Goal: Task Accomplishment & Management: Manage account settings

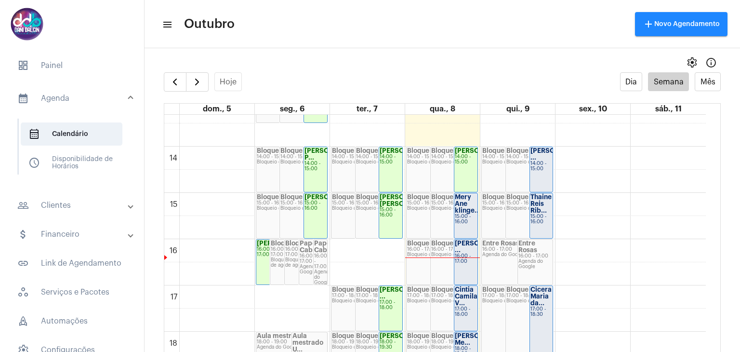
scroll to position [664, 0]
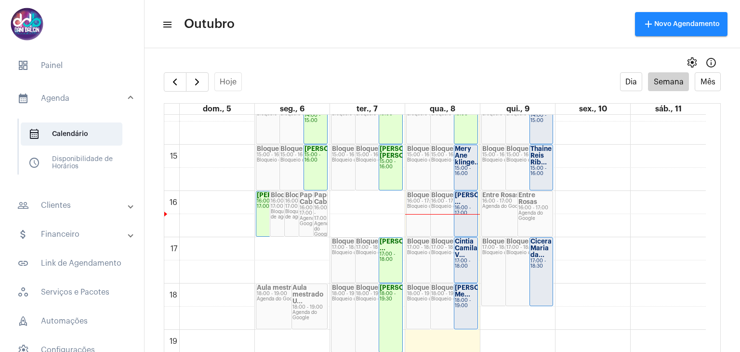
click at [464, 176] on div "15:00 - 16:00" at bounding box center [466, 171] width 22 height 11
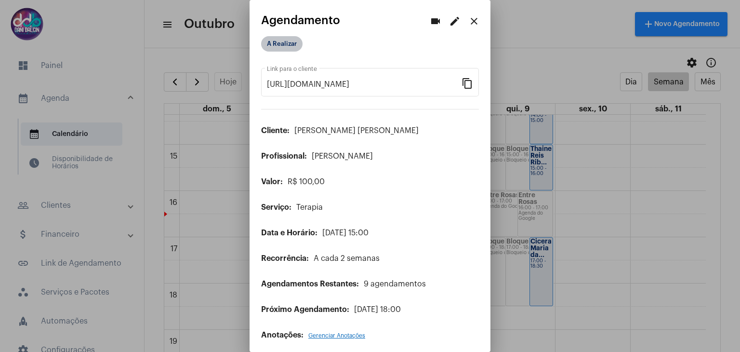
click at [292, 47] on mat-chip "A Realizar" at bounding box center [281, 43] width 41 height 15
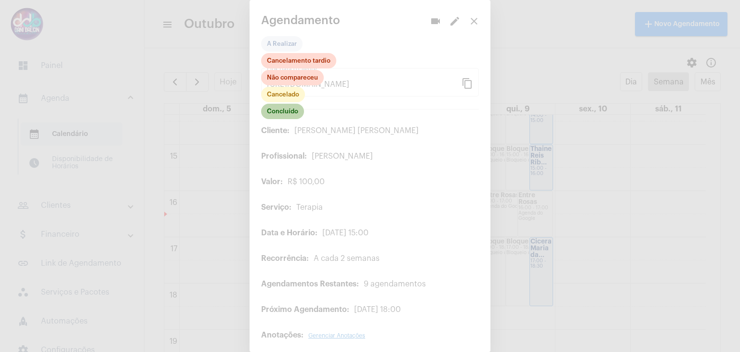
click at [285, 116] on mat-chip "Concluído" at bounding box center [282, 111] width 43 height 15
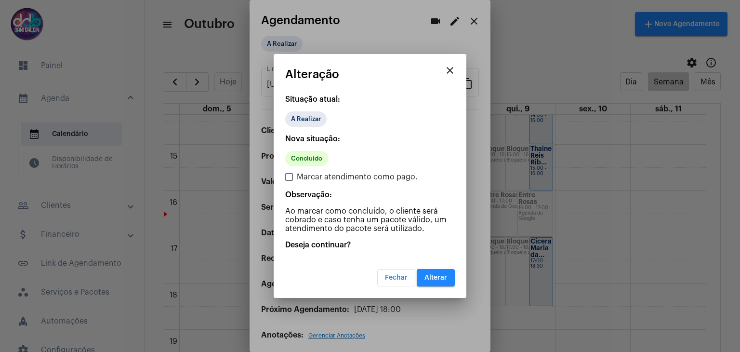
click at [452, 289] on mat-dialog-container "close Alteração Situação atual: A Realizar Nova situação: Concluído Marcar aten…" at bounding box center [370, 176] width 193 height 244
click at [445, 279] on span "Alterar" at bounding box center [436, 277] width 23 height 7
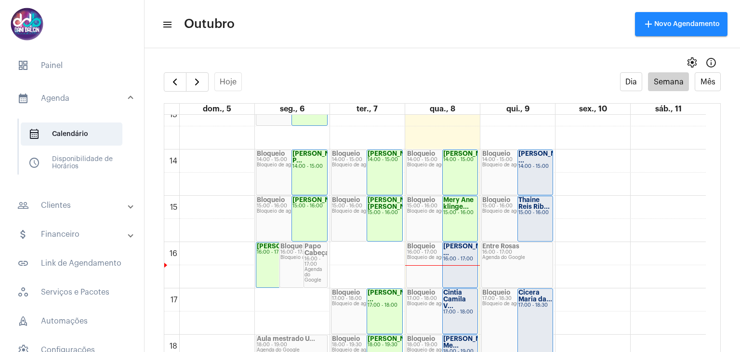
scroll to position [664, 0]
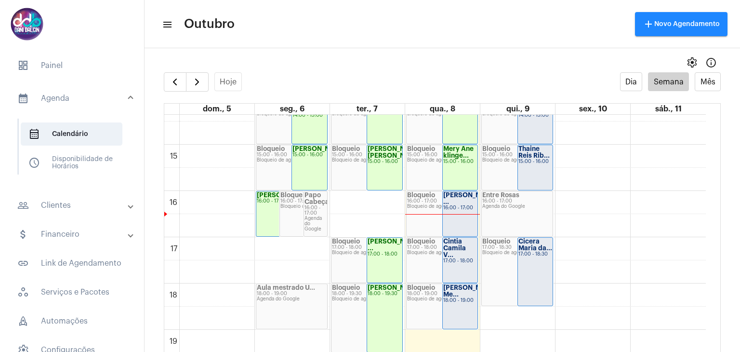
click at [465, 204] on strong "[PERSON_NAME] ..." at bounding box center [470, 198] width 54 height 13
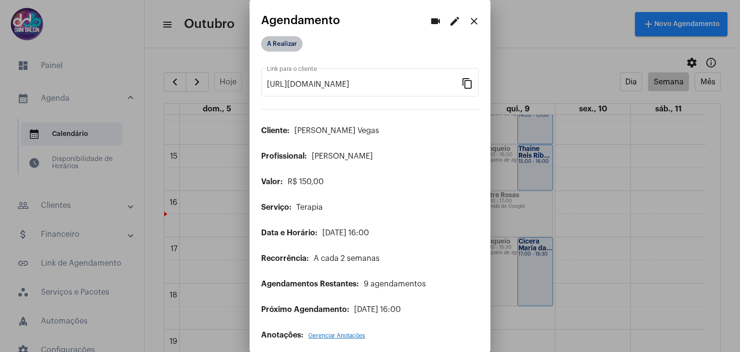
click at [283, 40] on mat-chip "A Realizar" at bounding box center [281, 43] width 41 height 15
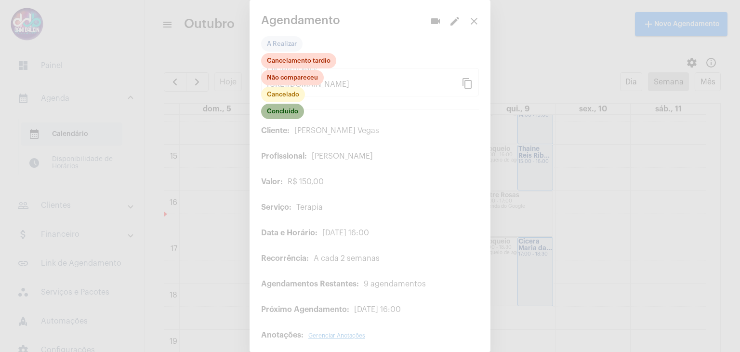
click at [292, 114] on mat-chip "Concluído" at bounding box center [282, 111] width 43 height 15
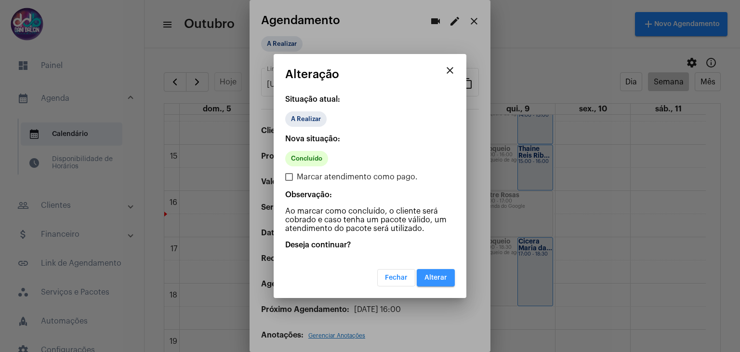
click at [439, 273] on button "Alterar" at bounding box center [436, 277] width 38 height 17
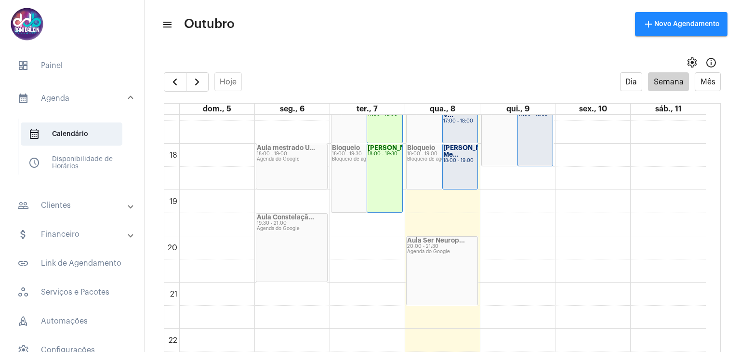
scroll to position [757, 0]
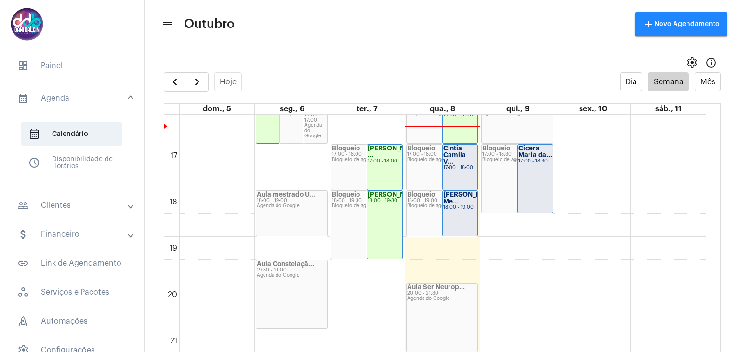
click at [533, 163] on div "17:00 - 18:30" at bounding box center [536, 161] width 34 height 5
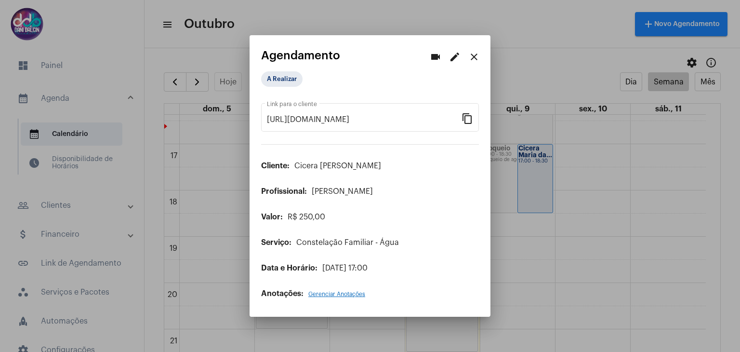
click at [460, 61] on mat-icon "edit" at bounding box center [455, 57] width 12 height 12
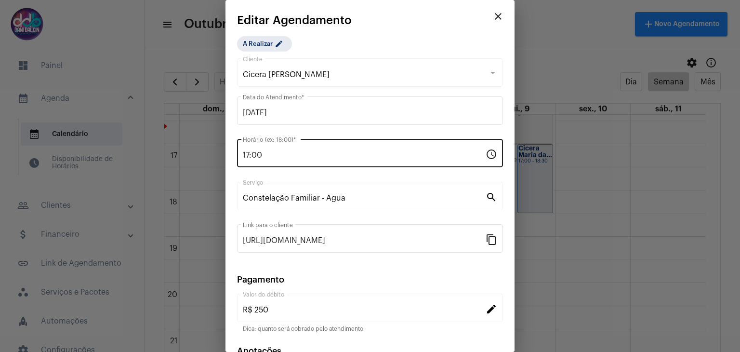
click at [278, 158] on input "17:00" at bounding box center [364, 155] width 243 height 9
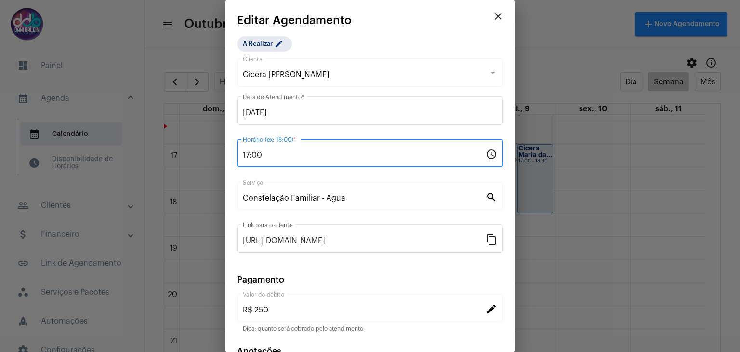
click at [278, 158] on input "17:00" at bounding box center [364, 155] width 243 height 9
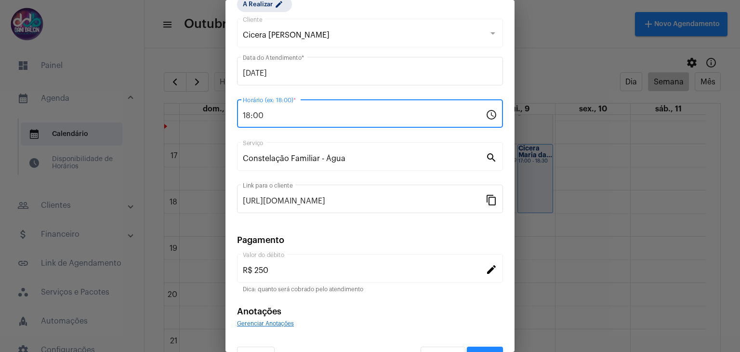
scroll to position [48, 0]
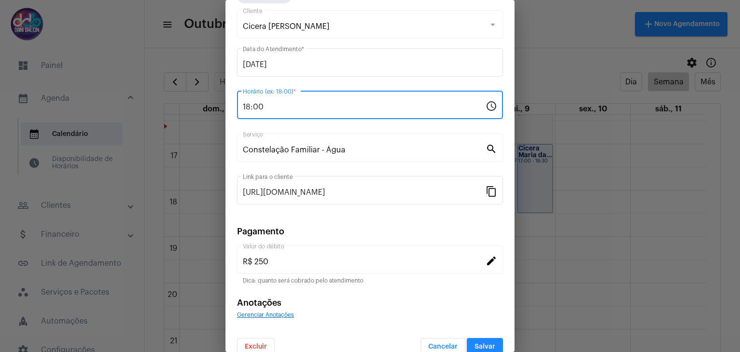
type input "18:00"
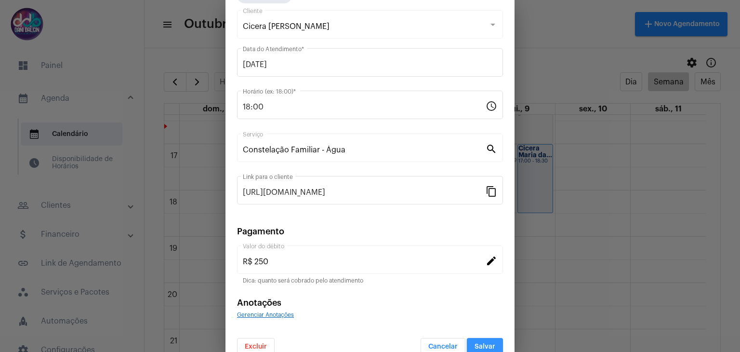
click at [492, 339] on button "Salvar" at bounding box center [485, 346] width 36 height 17
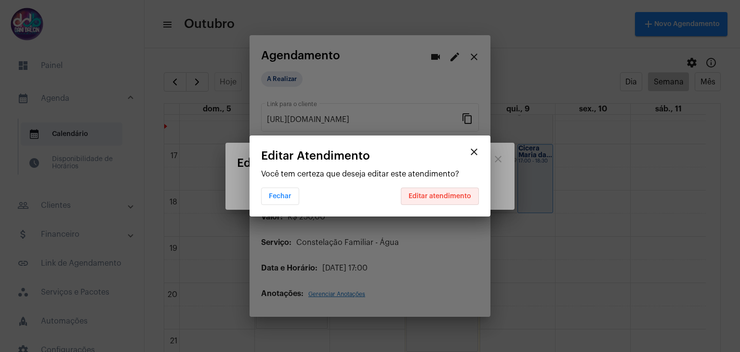
click at [454, 199] on span "Editar atendimento" at bounding box center [440, 196] width 63 height 7
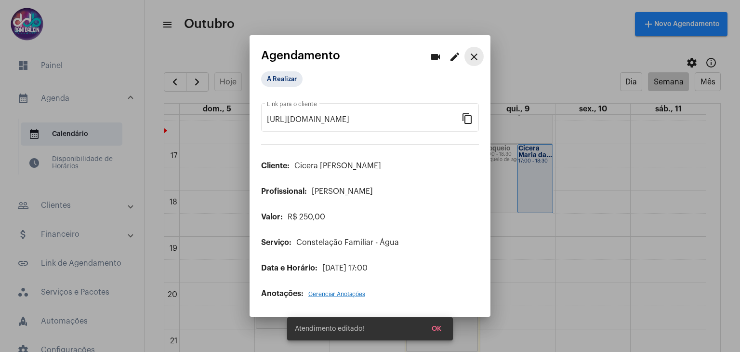
click at [477, 60] on mat-icon "close" at bounding box center [474, 57] width 12 height 12
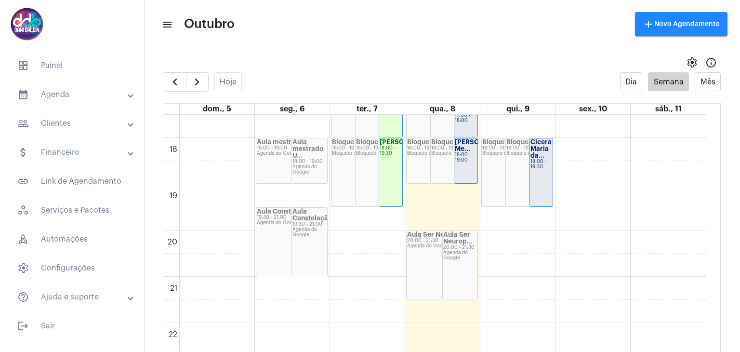
scroll to position [757, 0]
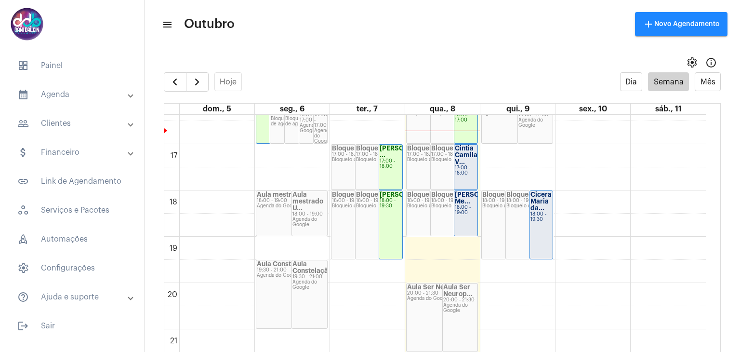
click at [472, 205] on div "[PERSON_NAME] Me..." at bounding box center [466, 197] width 22 height 13
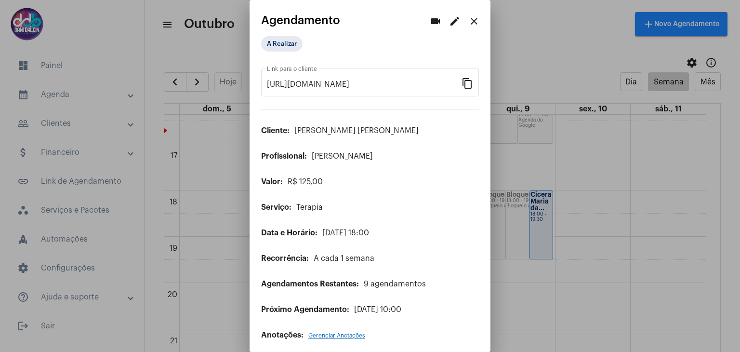
click at [445, 28] on button "edit" at bounding box center [454, 21] width 19 height 19
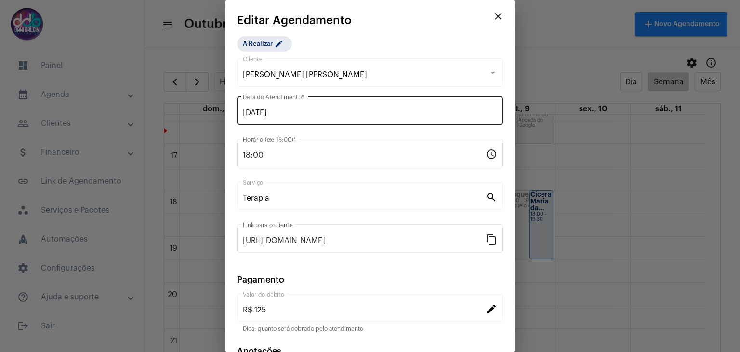
click at [286, 109] on input "08/10/2025" at bounding box center [370, 112] width 254 height 9
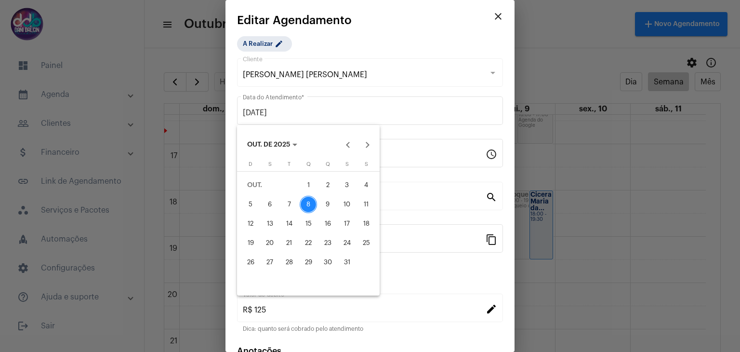
click at [328, 205] on div "9" at bounding box center [327, 204] width 17 height 17
type input "[DATE]"
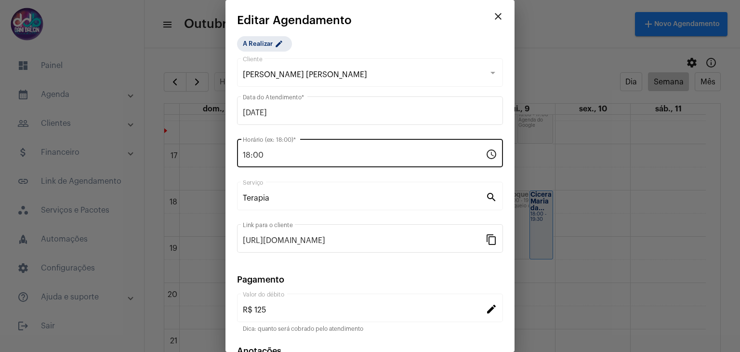
click at [274, 149] on div "18:00 Horário (ex: 18:00) *" at bounding box center [364, 152] width 243 height 30
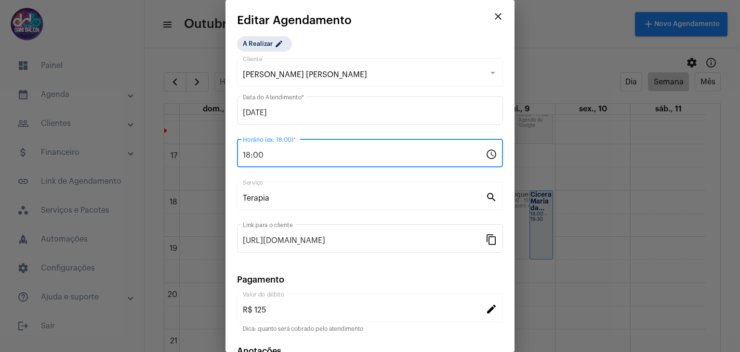
click at [274, 149] on div "18:00 Horário (ex: 18:00) *" at bounding box center [364, 152] width 243 height 30
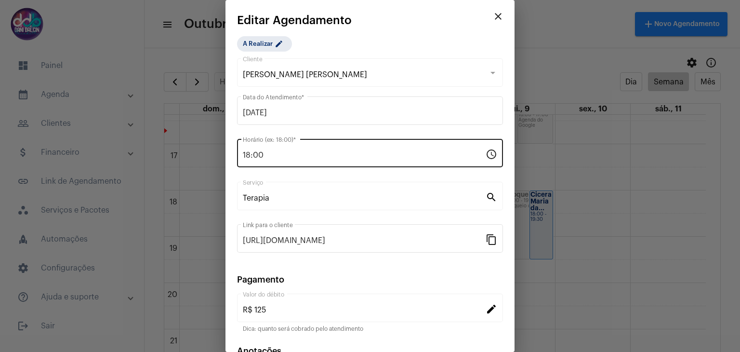
click at [274, 149] on div "18:00 Horário (ex: 18:00) *" at bounding box center [364, 152] width 243 height 30
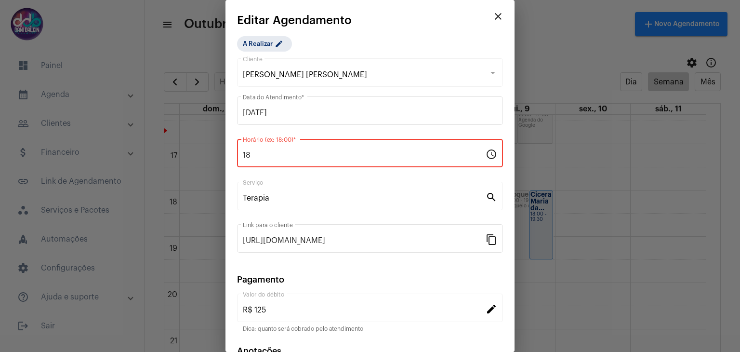
type input "1"
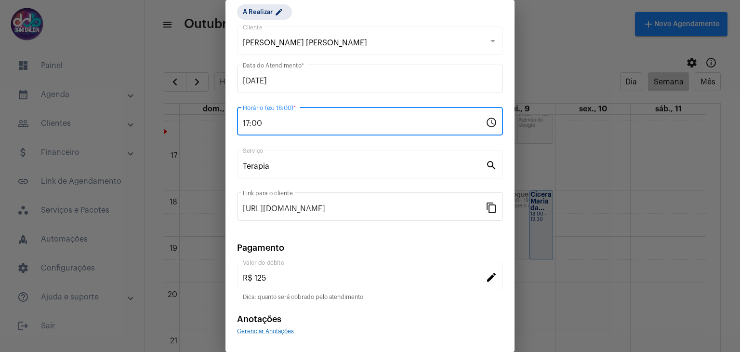
scroll to position [62, 0]
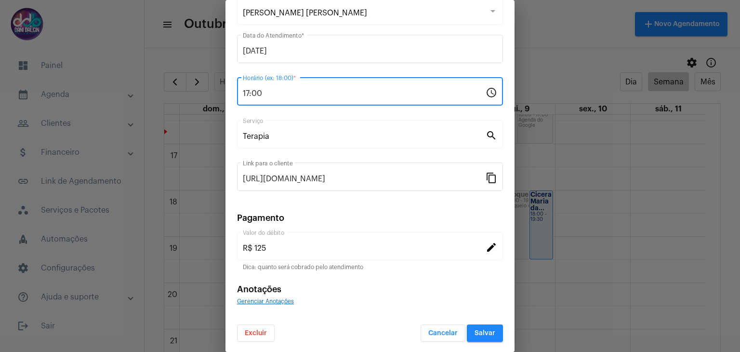
type input "17:00"
click at [477, 326] on button "Salvar" at bounding box center [485, 332] width 36 height 17
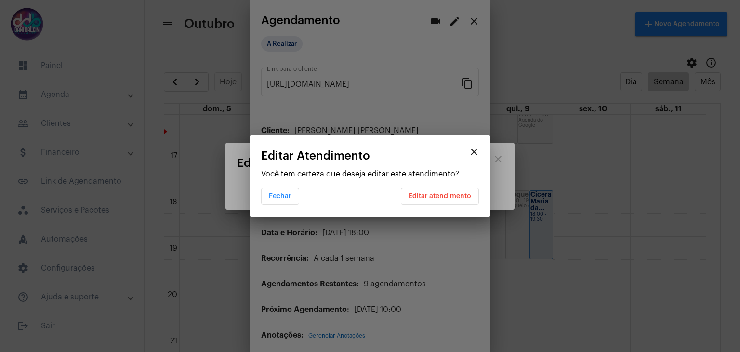
scroll to position [0, 0]
click at [436, 196] on span "Editar atendimento" at bounding box center [440, 196] width 63 height 7
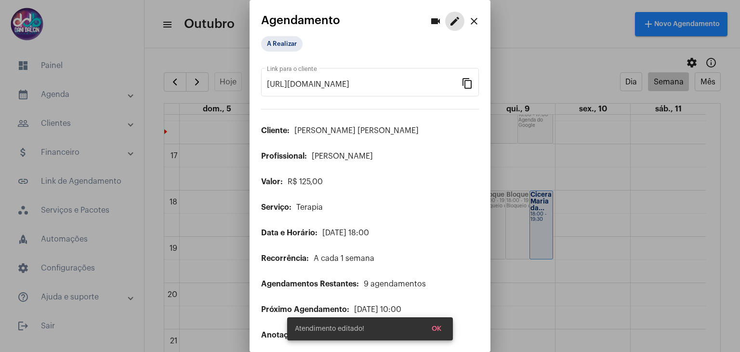
click at [468, 22] on mat-icon "close" at bounding box center [474, 21] width 12 height 12
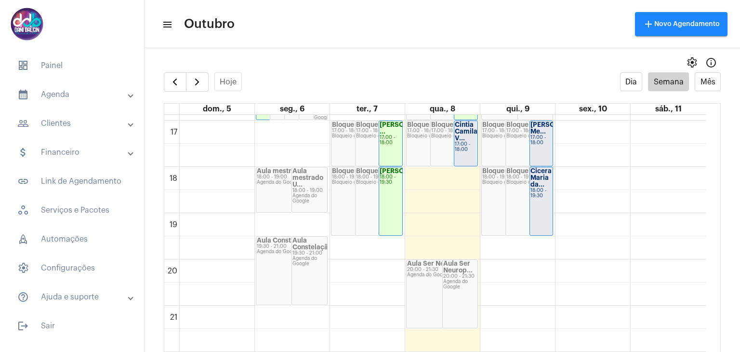
scroll to position [709, 0]
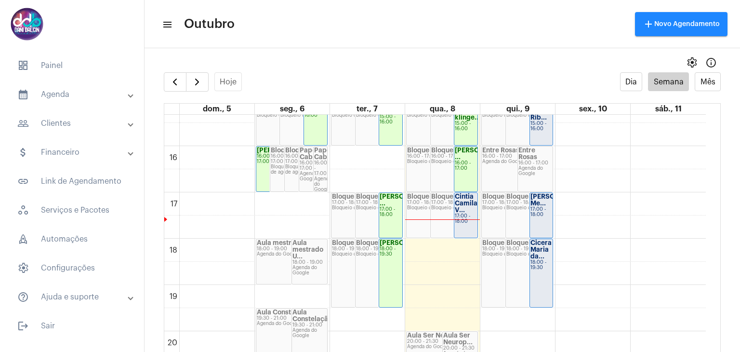
click at [468, 210] on div "Cintia Camila V..." at bounding box center [466, 203] width 22 height 20
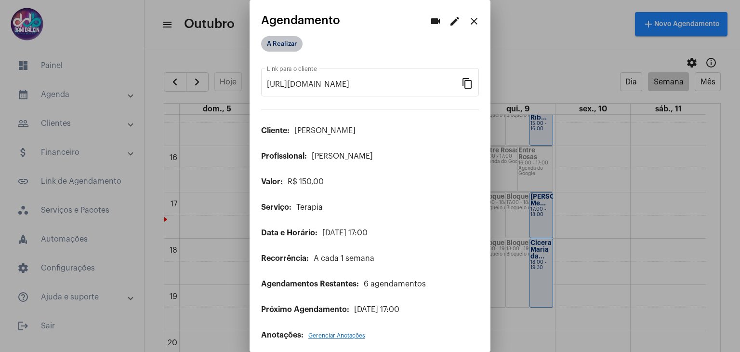
click at [274, 48] on mat-chip "A Realizar" at bounding box center [281, 43] width 41 height 15
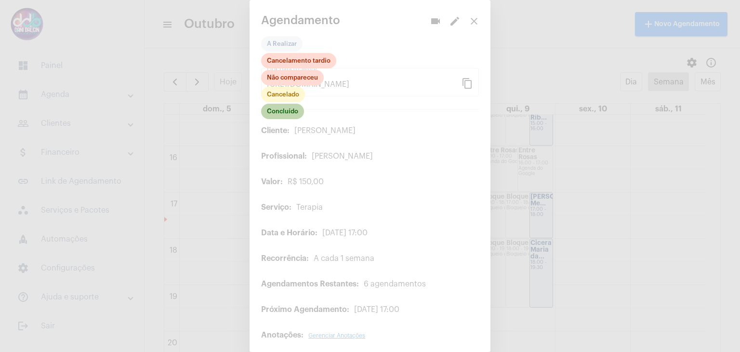
click at [275, 106] on mat-chip "Concluído" at bounding box center [282, 111] width 43 height 15
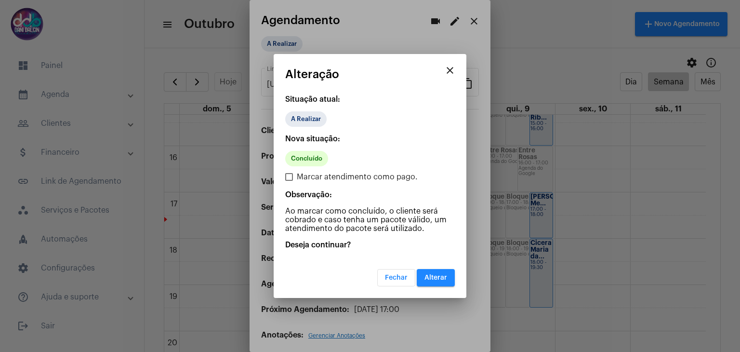
click at [431, 270] on button "Alterar" at bounding box center [436, 277] width 38 height 17
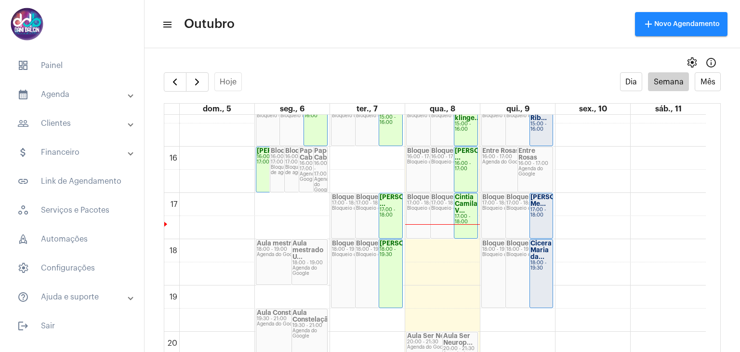
scroll to position [723, 0]
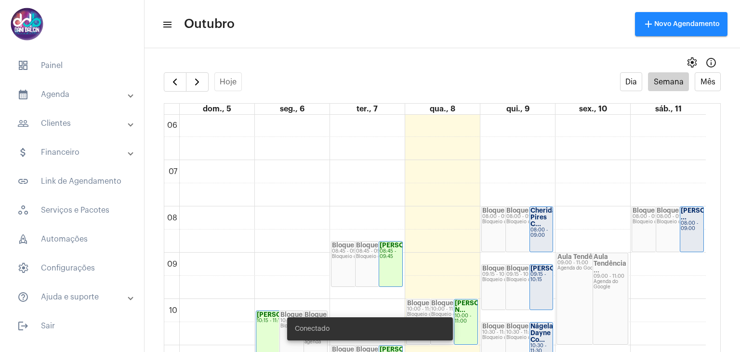
click at [63, 120] on mat-panel-title "people_outline Clientes" at bounding box center [72, 124] width 111 height 12
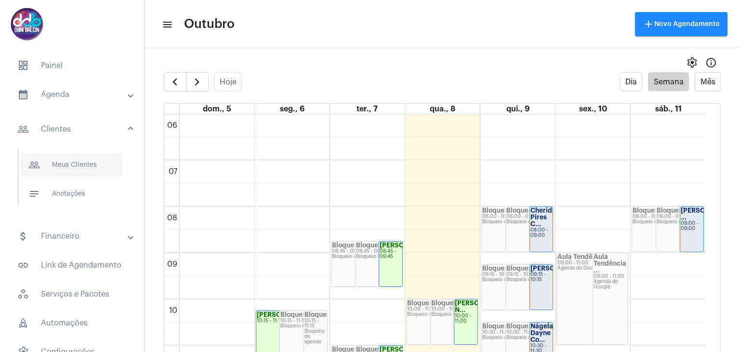
click at [66, 162] on span "people_outline Meus Clientes" at bounding box center [72, 164] width 102 height 23
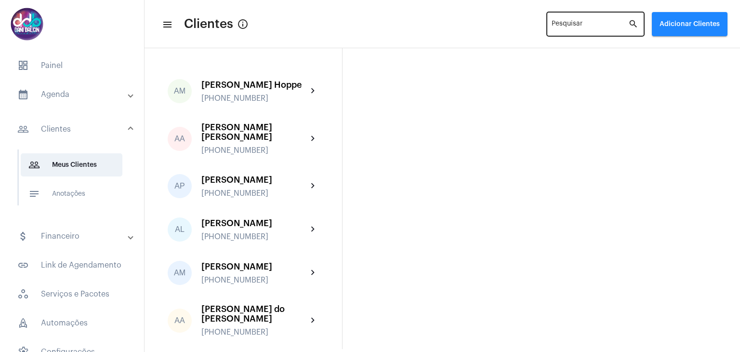
click at [593, 29] on input "Pesquisar" at bounding box center [590, 26] width 77 height 8
click at [575, 27] on input "Pesquisar" at bounding box center [590, 26] width 77 height 8
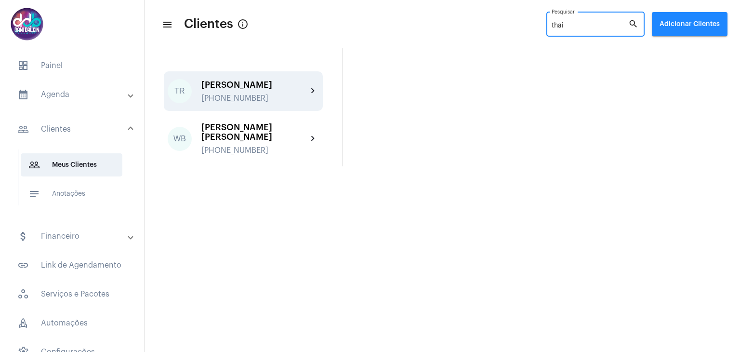
type input "thai"
click at [216, 80] on div "Thaine Reis Ribeiro" at bounding box center [254, 85] width 106 height 10
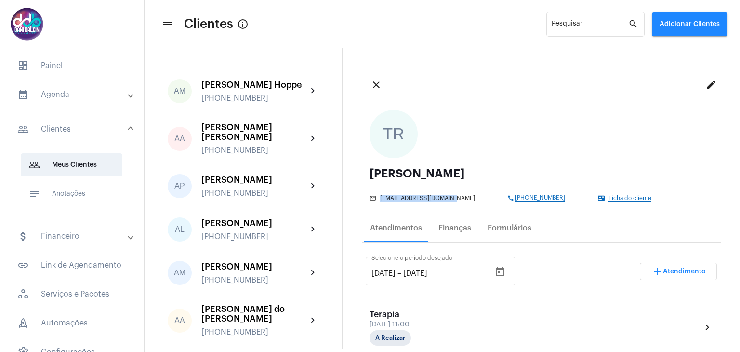
drag, startPoint x: 453, startPoint y: 196, endPoint x: 380, endPoint y: 193, distance: 73.3
click at [380, 193] on div "mail_outline thaineribeiro@gmail.com phone +553599734006 contact_mail Ficha do …" at bounding box center [539, 196] width 339 height 10
copy span "thaineribeiro@gmail.com"
click at [76, 195] on span "notes Anotações" at bounding box center [72, 193] width 102 height 23
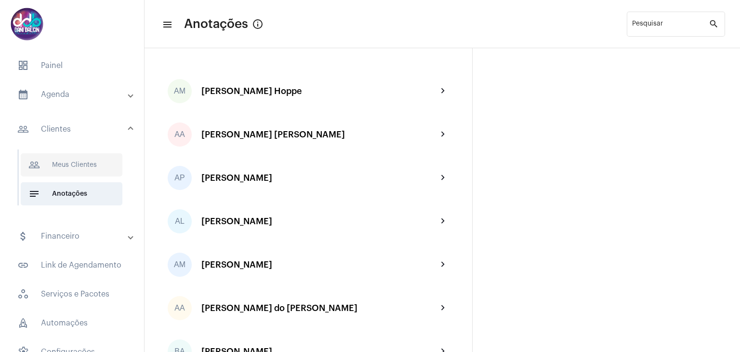
click at [80, 168] on span "people_outline Meus Clientes" at bounding box center [72, 164] width 102 height 23
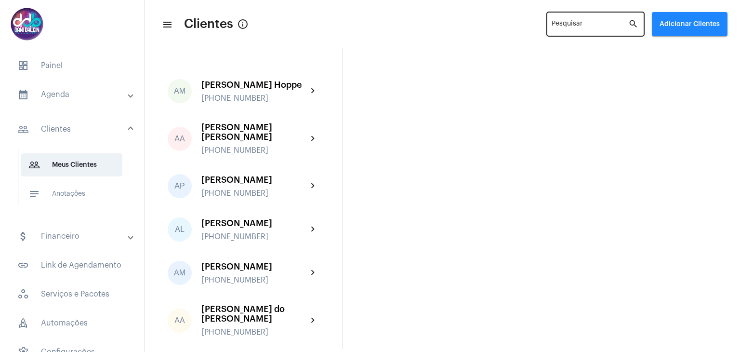
click at [555, 24] on input "Pesquisar" at bounding box center [590, 26] width 77 height 8
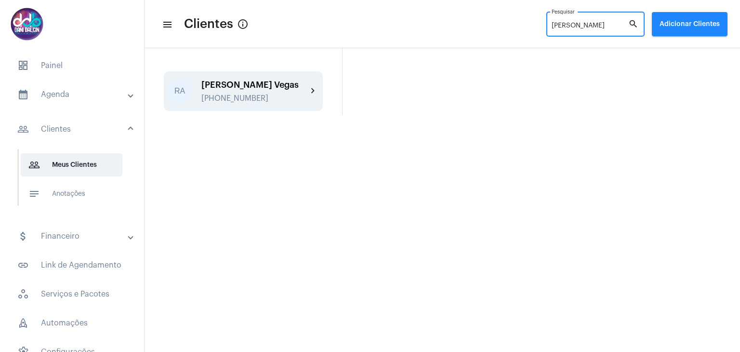
type input "rafael"
click at [220, 90] on div "[PERSON_NAME] Vegas" at bounding box center [254, 85] width 106 height 10
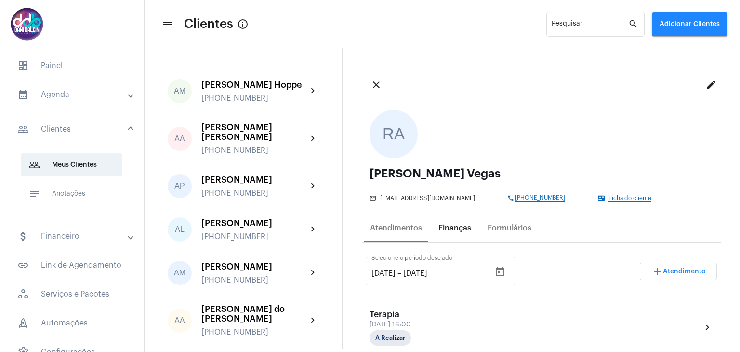
click at [447, 228] on div "Finanças" at bounding box center [455, 228] width 33 height 9
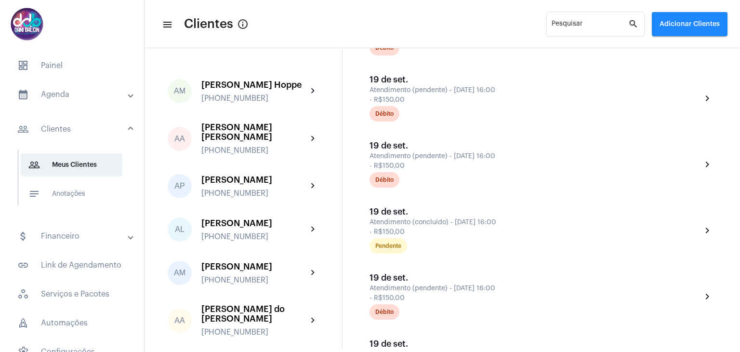
scroll to position [482, 0]
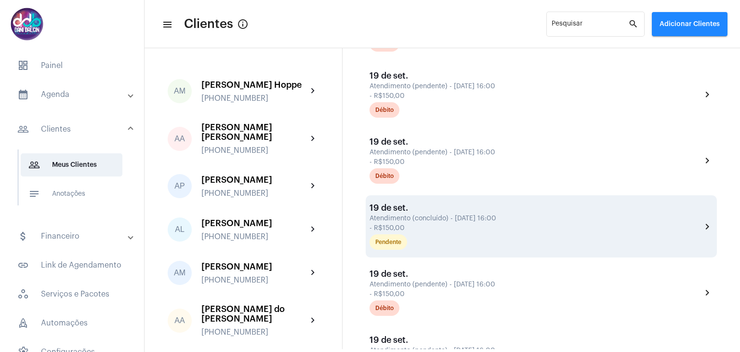
click at [457, 230] on div "- R$150,00" at bounding box center [535, 228] width 330 height 7
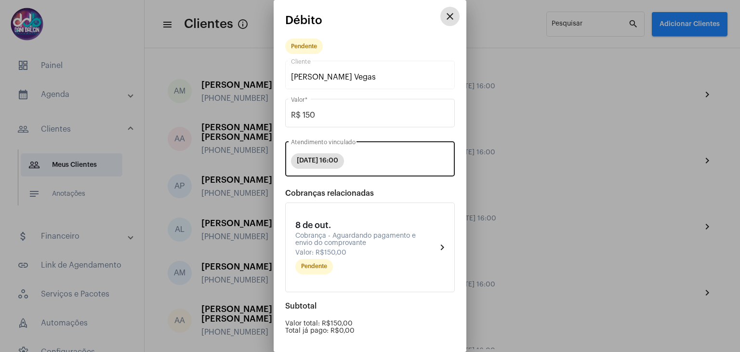
scroll to position [91, 0]
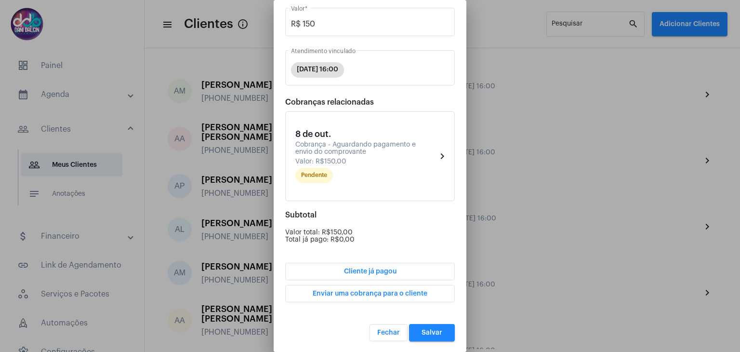
click at [384, 265] on button "Cliente já pagou" at bounding box center [370, 271] width 170 height 17
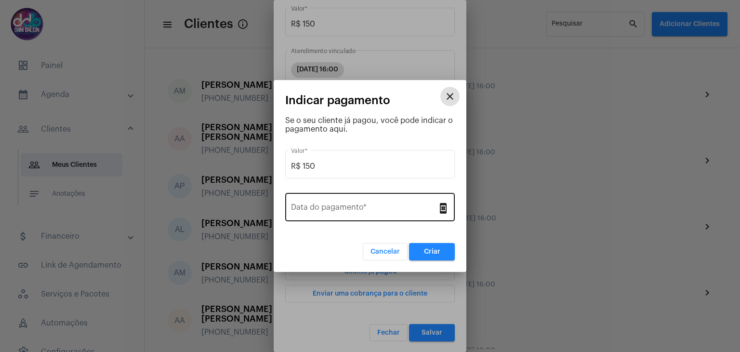
click at [347, 203] on div "Data do pagamento *" at bounding box center [364, 206] width 146 height 30
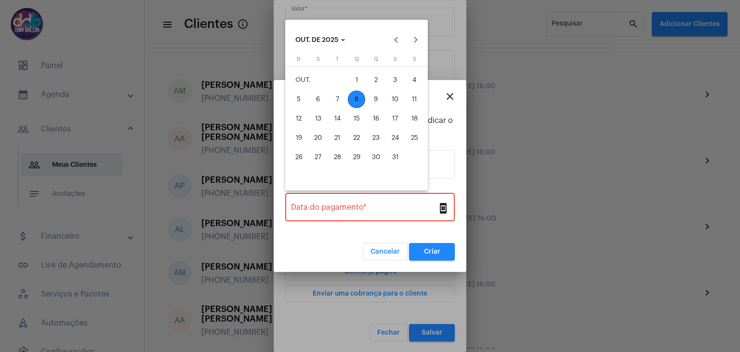
click at [354, 100] on div "8" at bounding box center [356, 99] width 17 height 17
type input "08/10/2025"
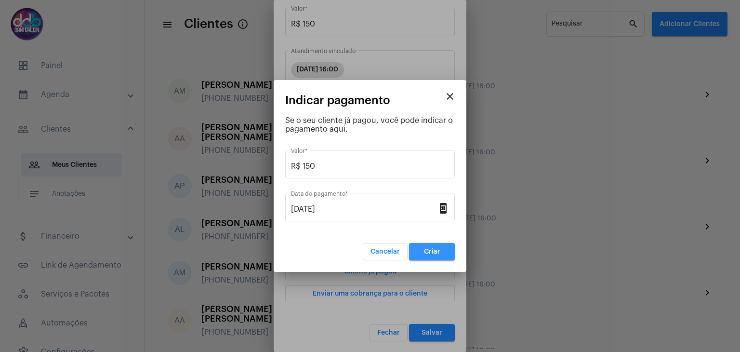
click at [432, 250] on span "Criar" at bounding box center [432, 251] width 16 height 7
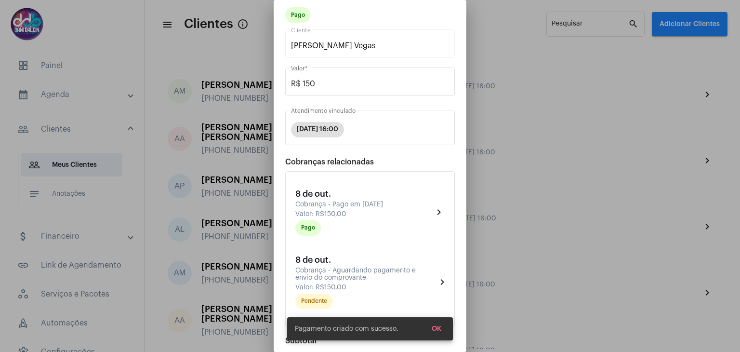
scroll to position [48, 0]
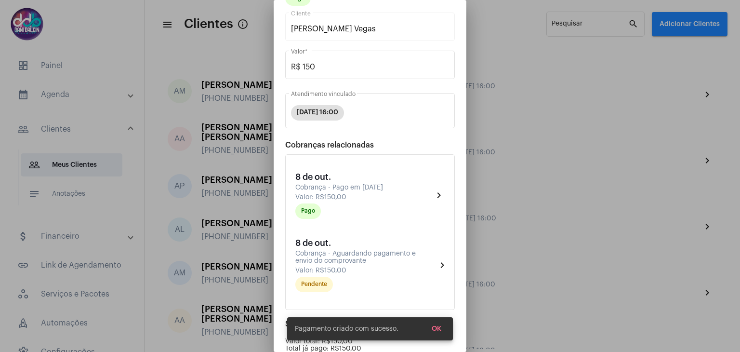
click at [436, 332] on button "OK" at bounding box center [436, 328] width 25 height 17
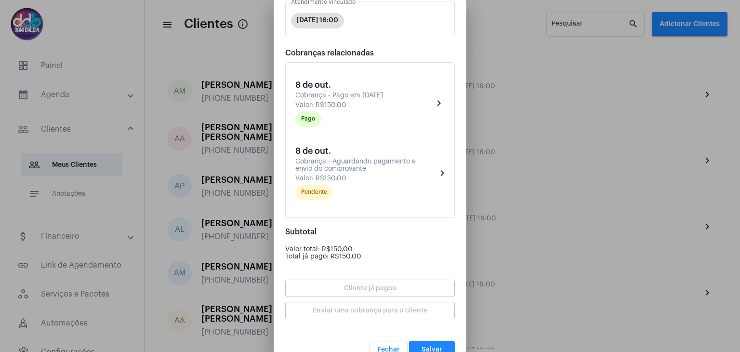
scroll to position [157, 0]
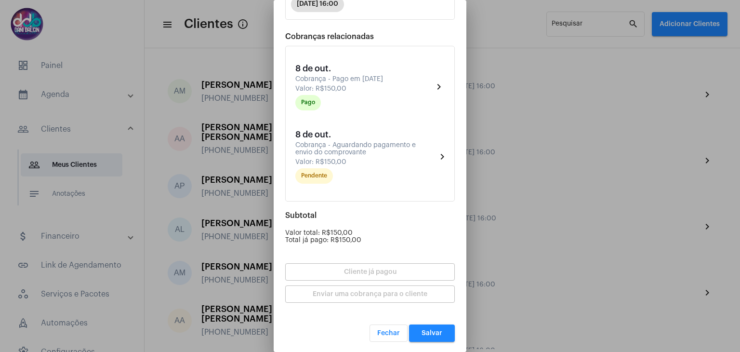
click at [422, 330] on span "Salvar" at bounding box center [432, 333] width 21 height 7
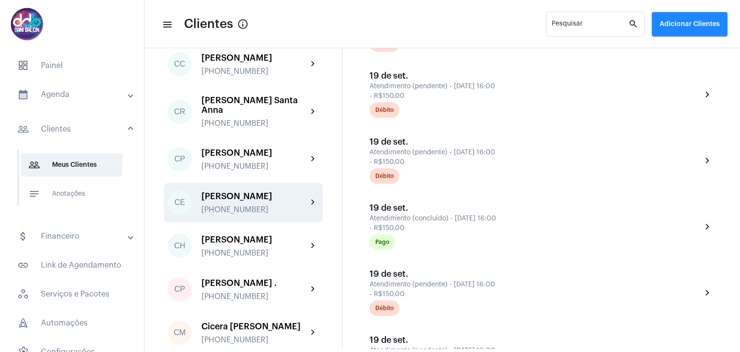
scroll to position [723, 0]
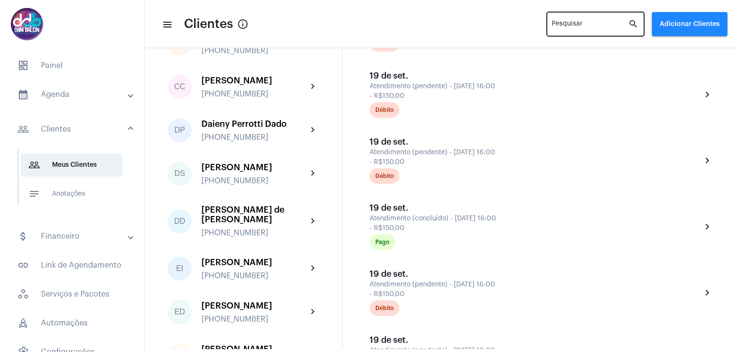
click at [583, 22] on input "Pesquisar" at bounding box center [590, 26] width 77 height 8
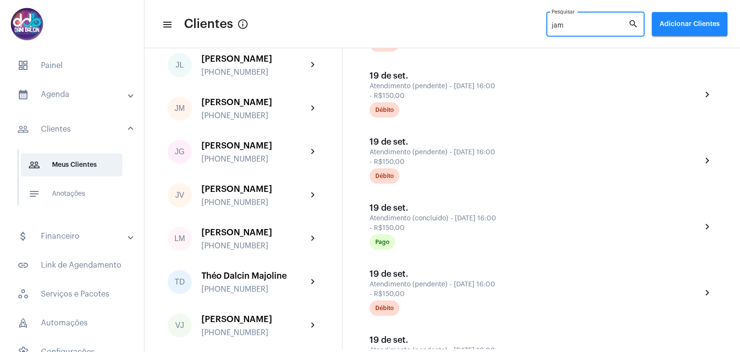
scroll to position [0, 0]
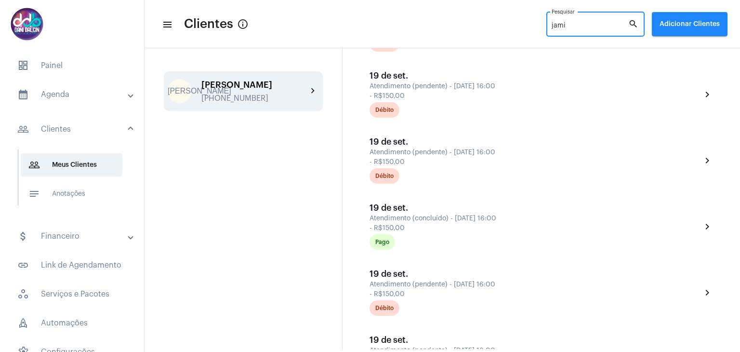
type input "jami"
click at [272, 89] on div "Jamiles Azevedo Said" at bounding box center [254, 85] width 106 height 10
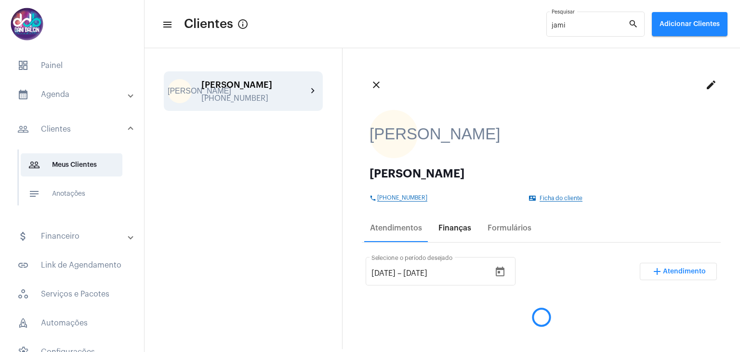
click at [452, 230] on div "Finanças" at bounding box center [455, 228] width 33 height 9
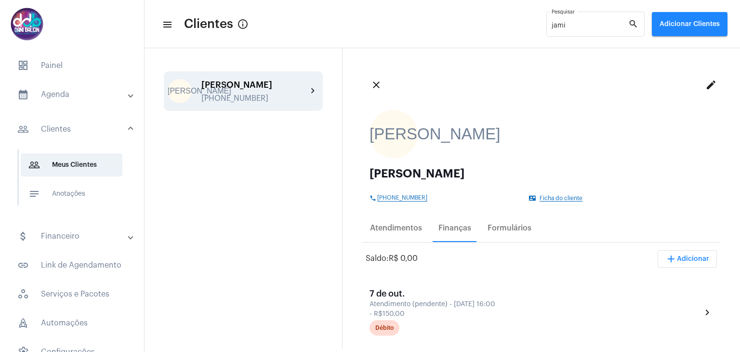
click at [80, 93] on mat-panel-title "calendar_month_outlined Agenda" at bounding box center [72, 95] width 111 height 12
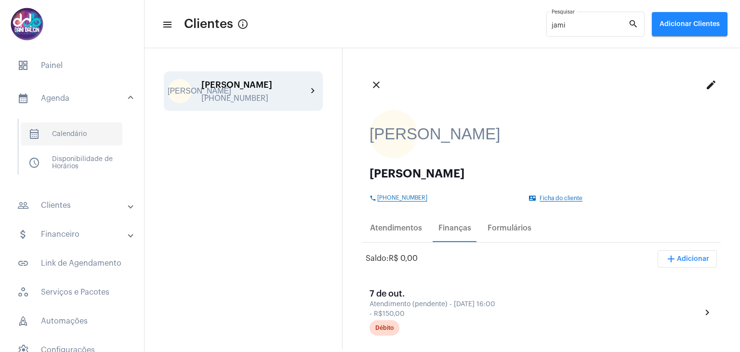
click at [80, 130] on span "calendar_month_outlined Calendário" at bounding box center [72, 133] width 102 height 23
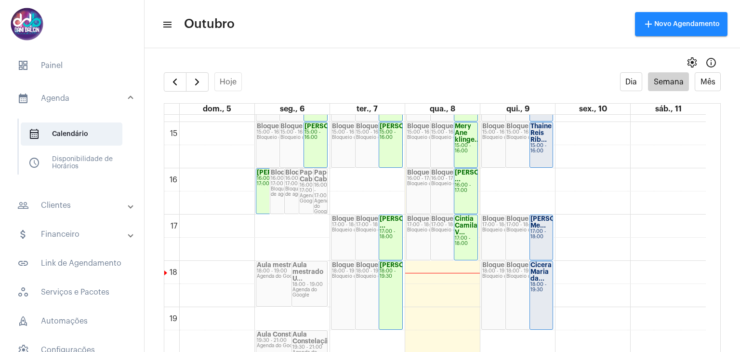
scroll to position [616, 0]
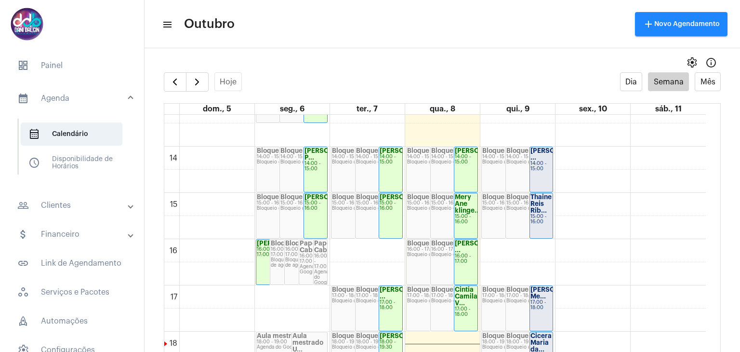
click at [537, 209] on strong "Thaine Reis Rib..." at bounding box center [541, 204] width 21 height 20
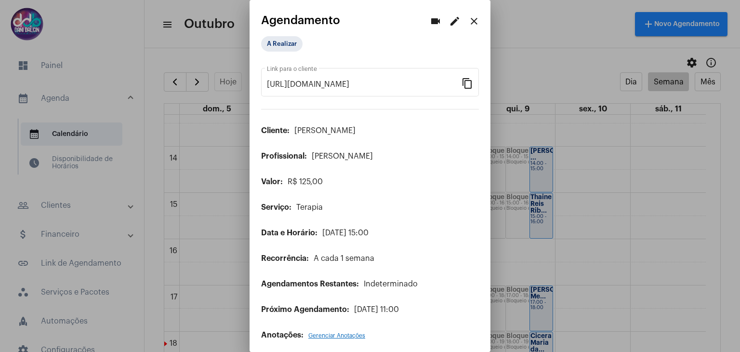
click at [452, 18] on mat-icon "edit" at bounding box center [455, 21] width 12 height 12
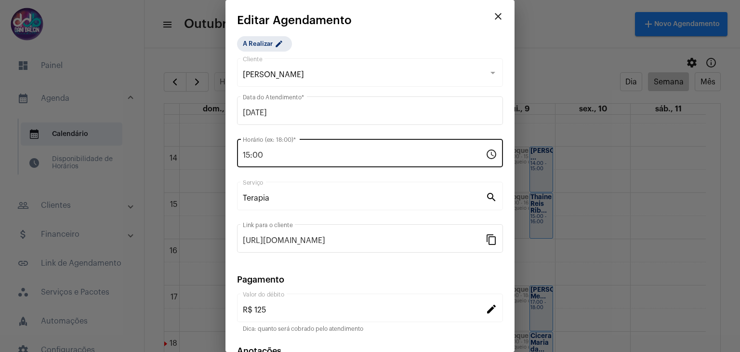
click at [267, 153] on input "15:00" at bounding box center [364, 155] width 243 height 9
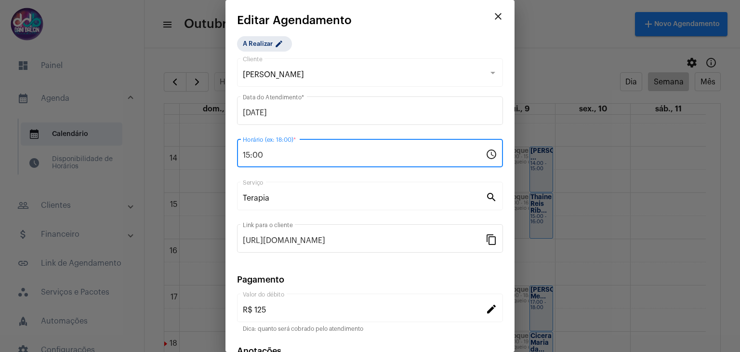
click at [267, 153] on input "15:00" at bounding box center [364, 155] width 243 height 9
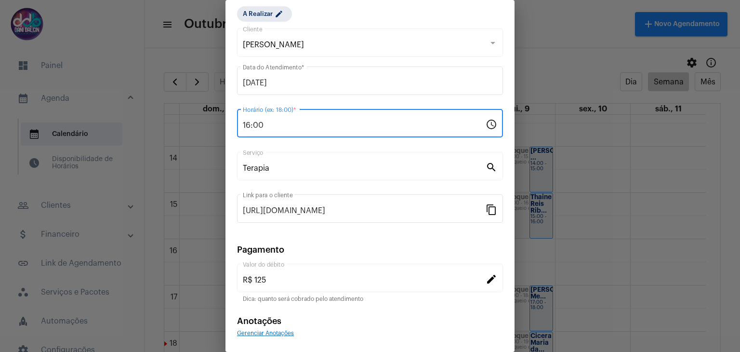
scroll to position [62, 0]
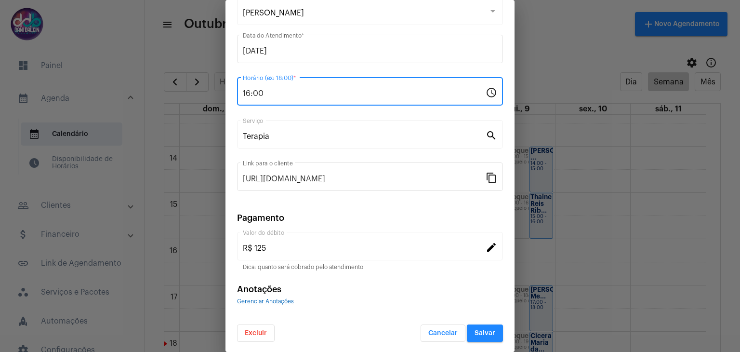
type input "16:00"
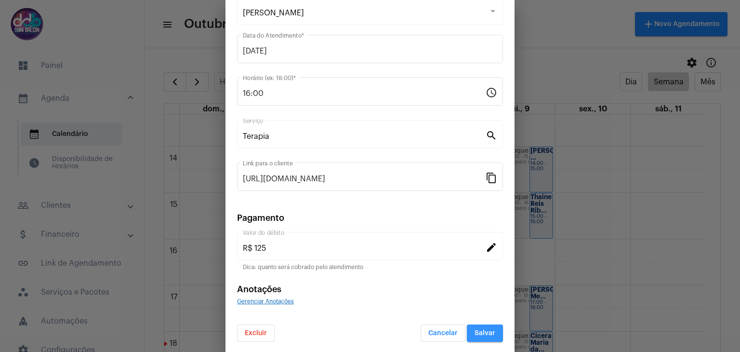
click at [475, 333] on span "Salvar" at bounding box center [485, 333] width 21 height 7
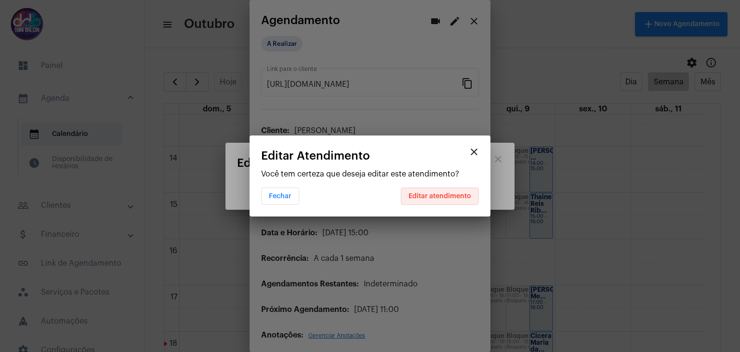
click at [424, 195] on span "Editar atendimento" at bounding box center [440, 196] width 63 height 7
